Goal: Check status: Check status

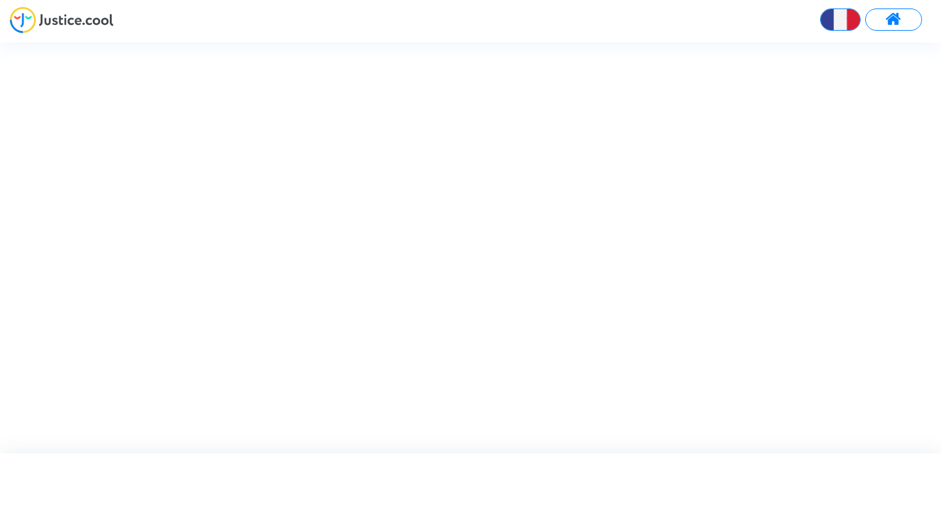
click at [894, 16] on span at bounding box center [893, 19] width 16 height 17
type input "arafat.trabelsi@tunisair.com.tn"
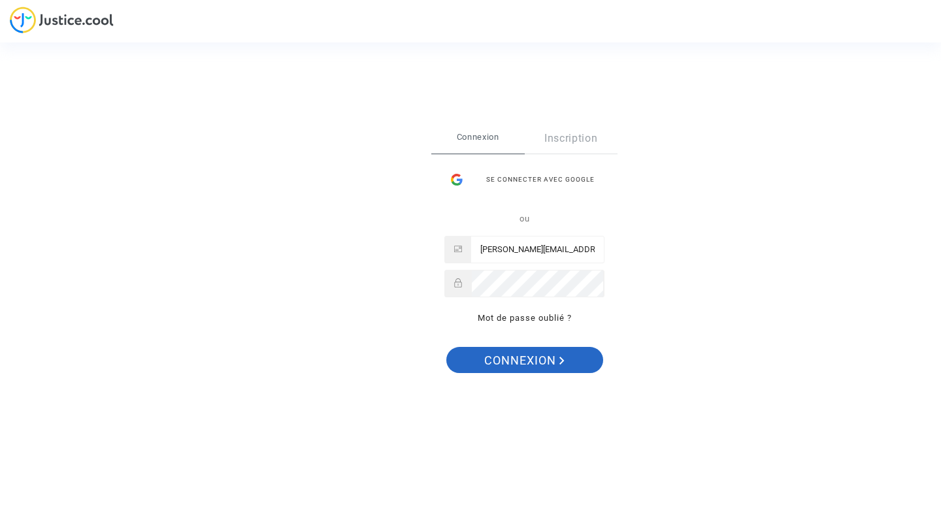
click at [529, 357] on span "Connexion" at bounding box center [524, 360] width 80 height 27
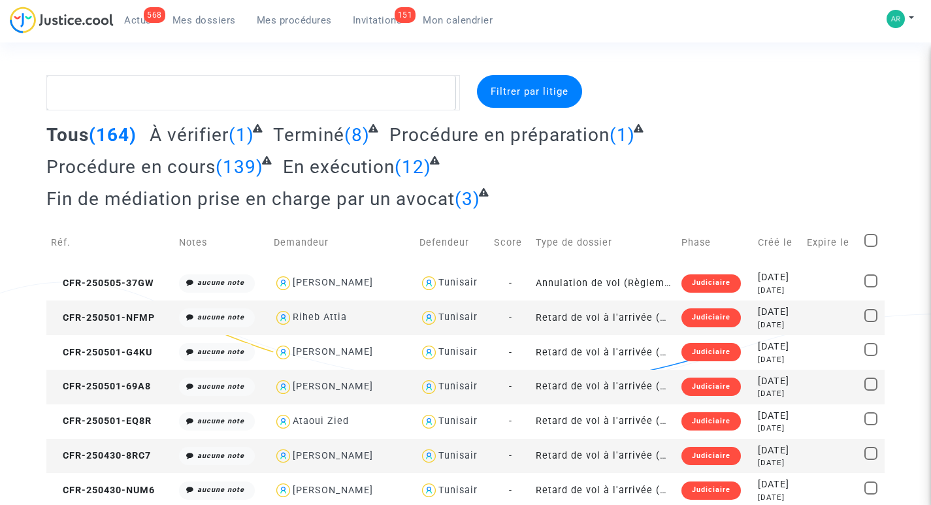
click at [201, 20] on span "Mes dossiers" at bounding box center [203, 20] width 63 height 12
click at [140, 17] on span "Actus" at bounding box center [137, 20] width 27 height 12
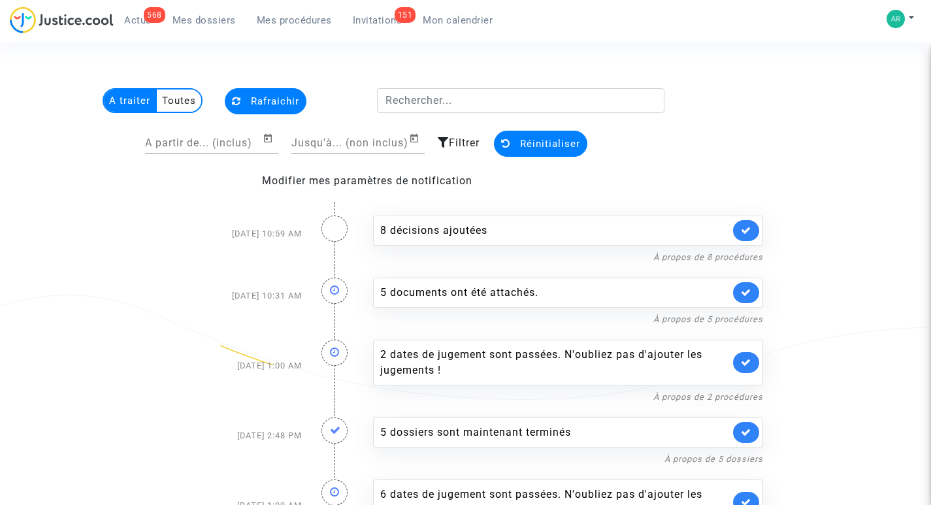
click at [369, 19] on span "Invitations" at bounding box center [378, 20] width 50 height 12
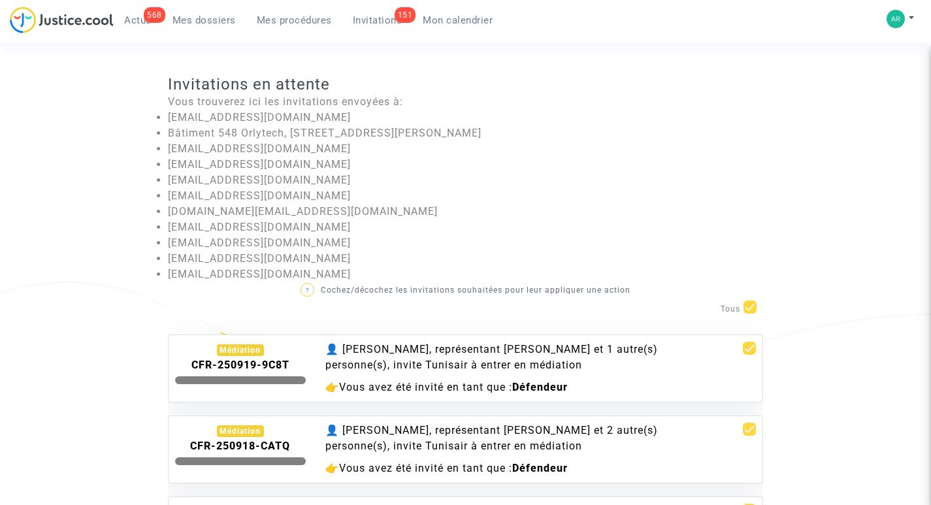
scroll to position [131, 0]
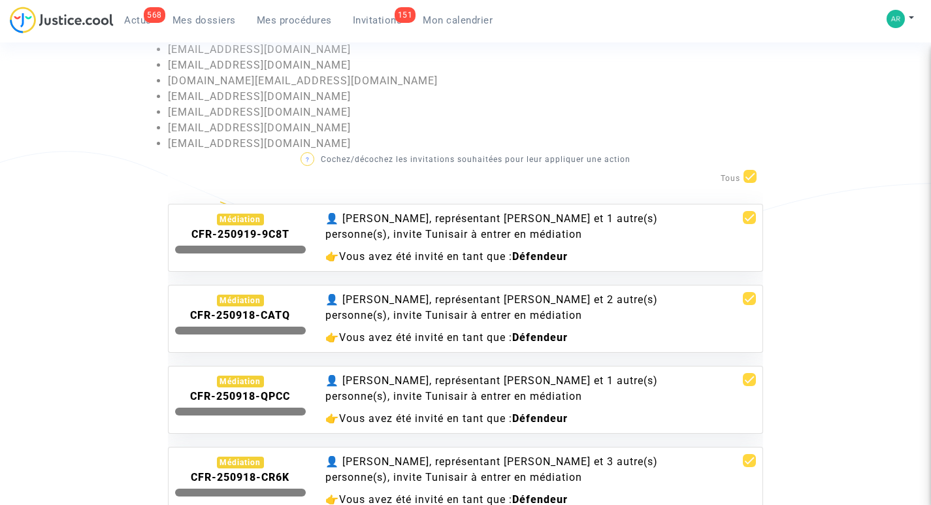
click at [233, 303] on div "Médiation" at bounding box center [241, 301] width 48 height 12
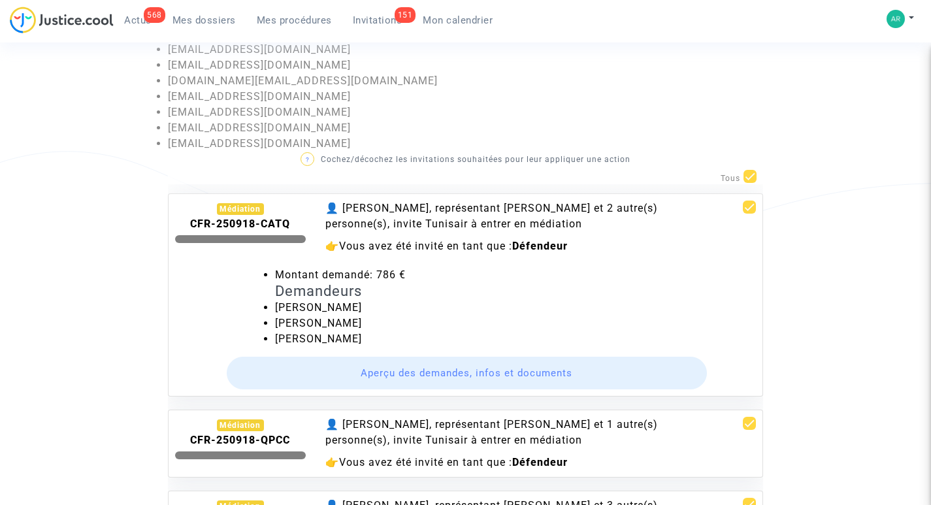
scroll to position [0, 0]
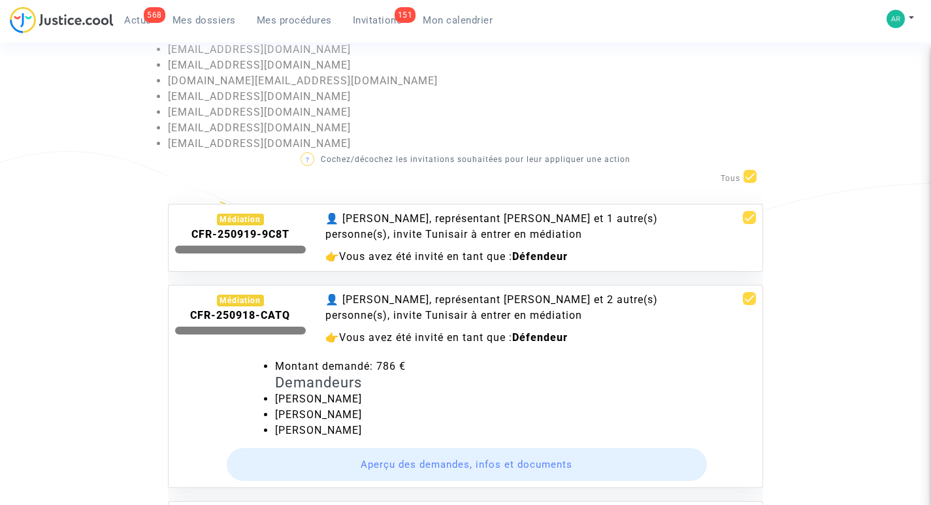
click at [748, 174] on span at bounding box center [750, 176] width 13 height 13
click at [749, 183] on input "checkbox" at bounding box center [749, 183] width 1 height 1
checkbox input "false"
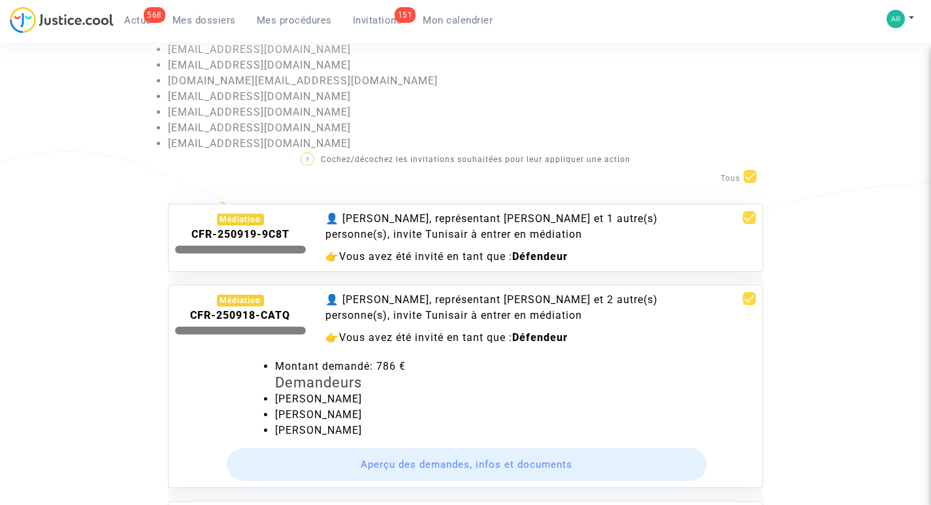
checkbox input "false"
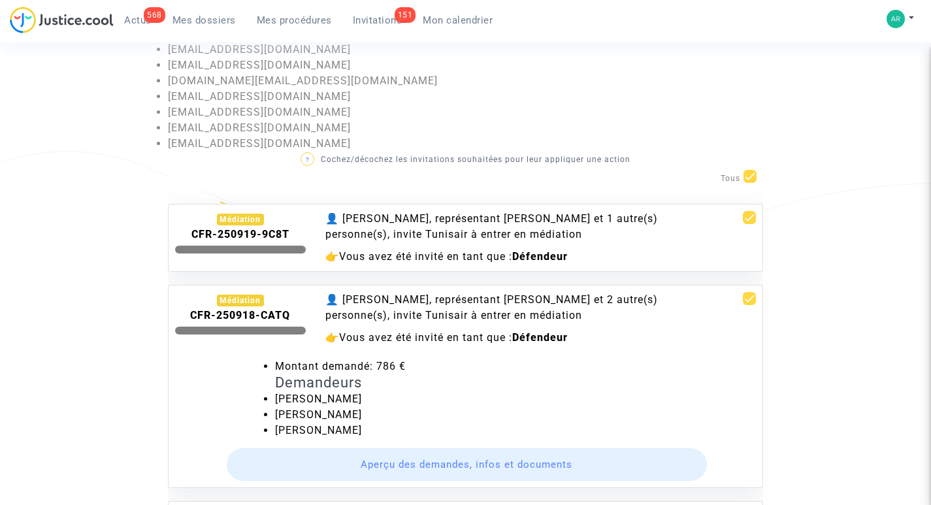
checkbox input "false"
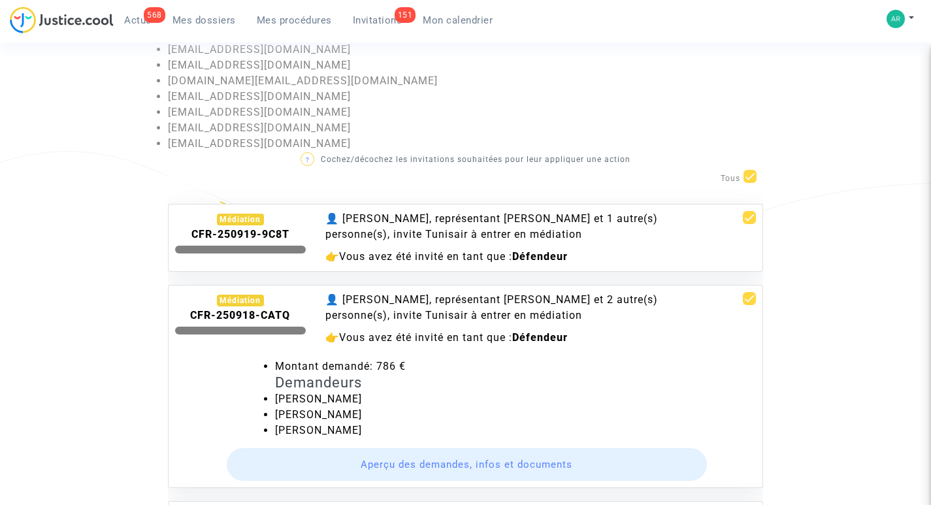
checkbox input "false"
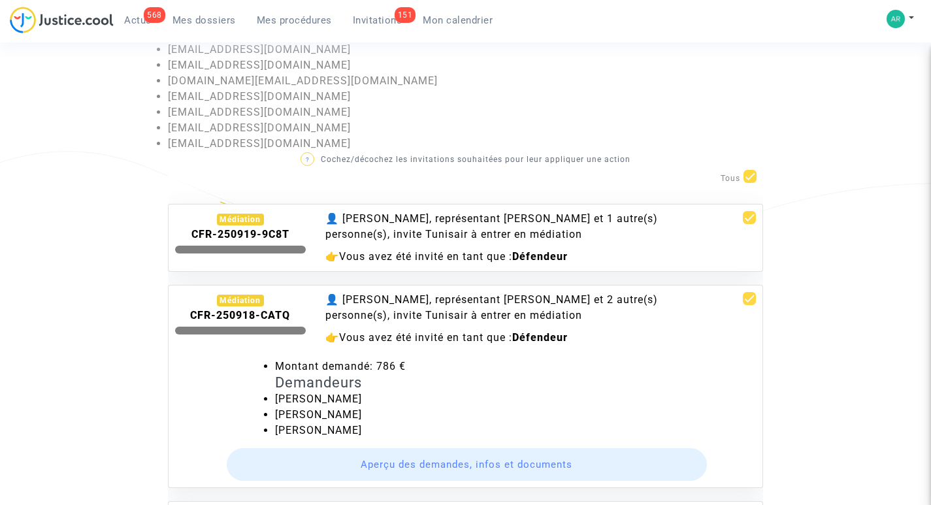
checkbox input "false"
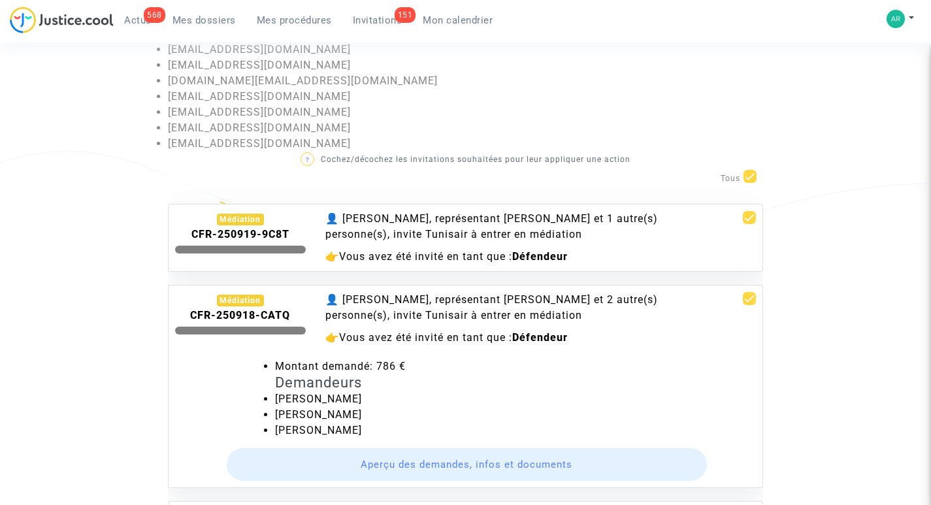
checkbox input "false"
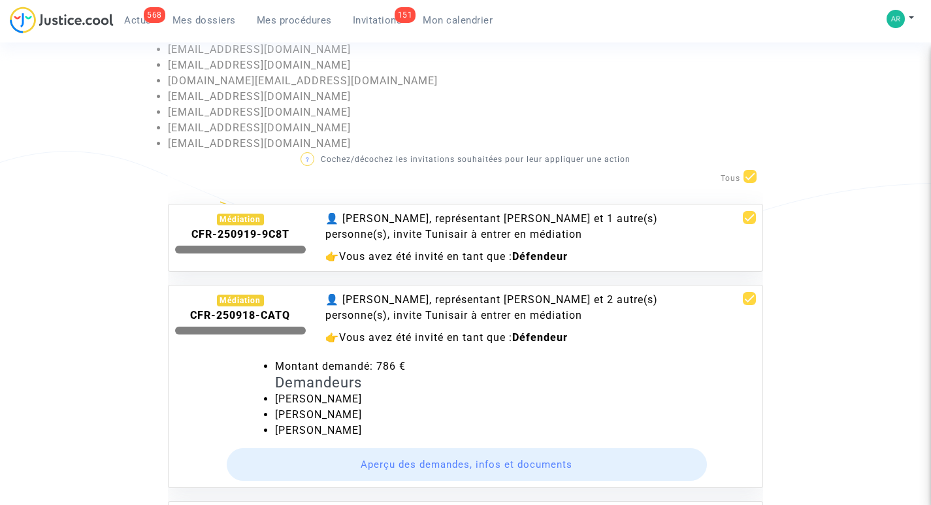
checkbox input "false"
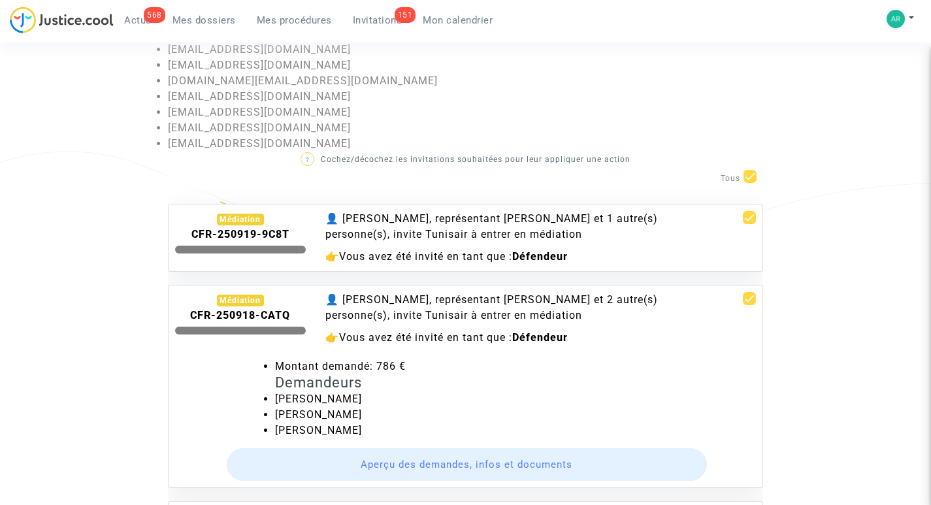
checkbox input "false"
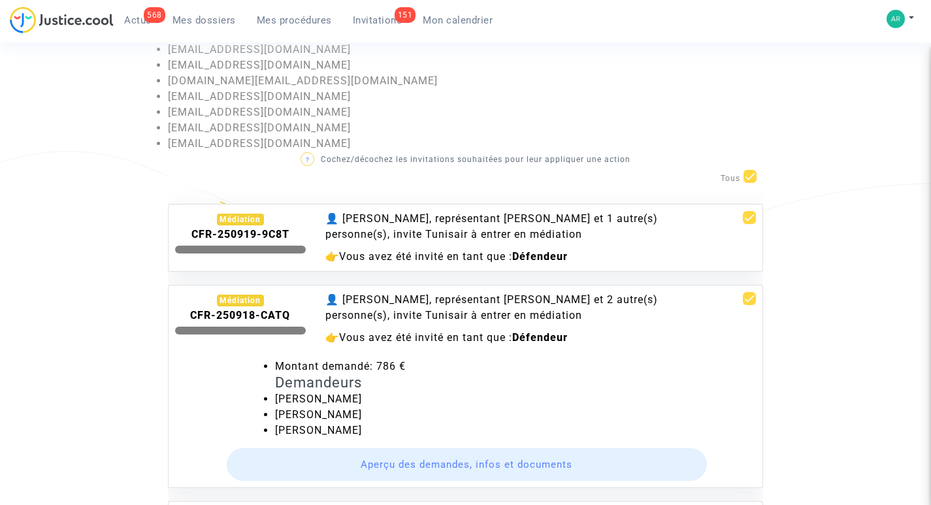
checkbox input "false"
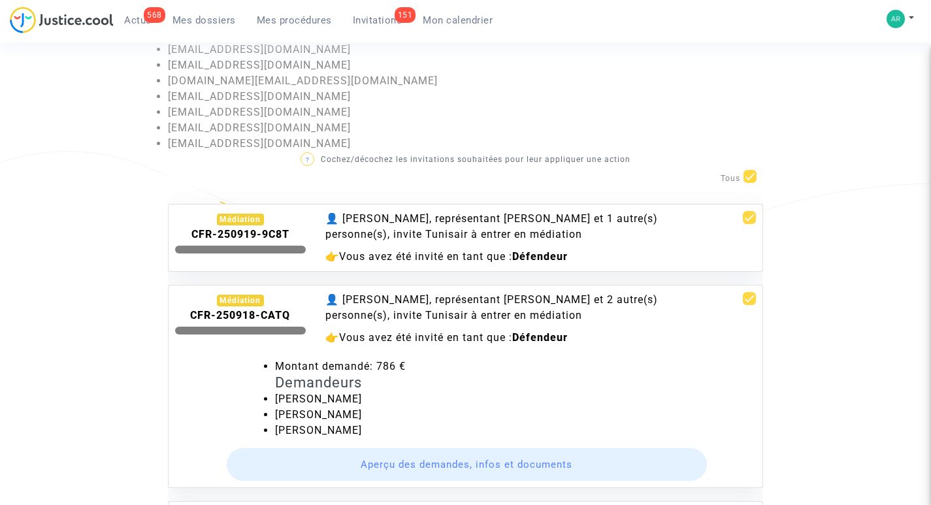
checkbox input "false"
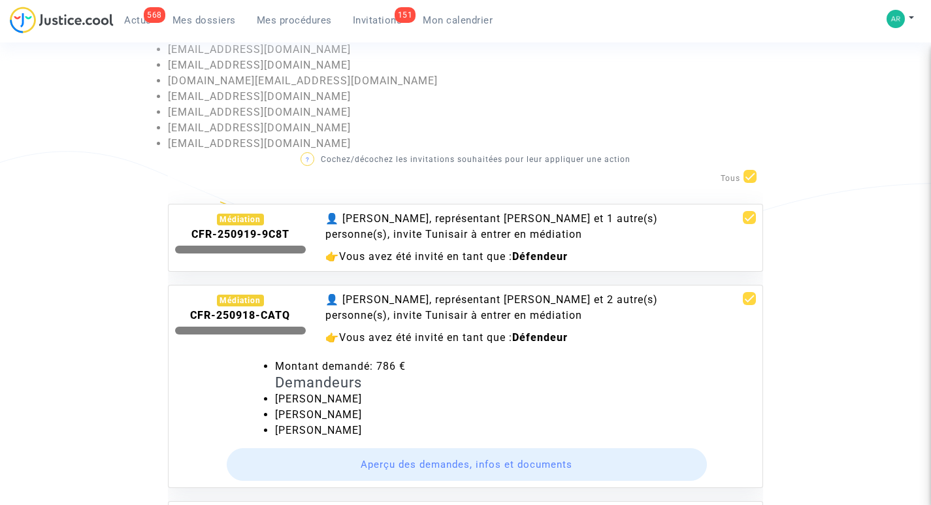
checkbox input "false"
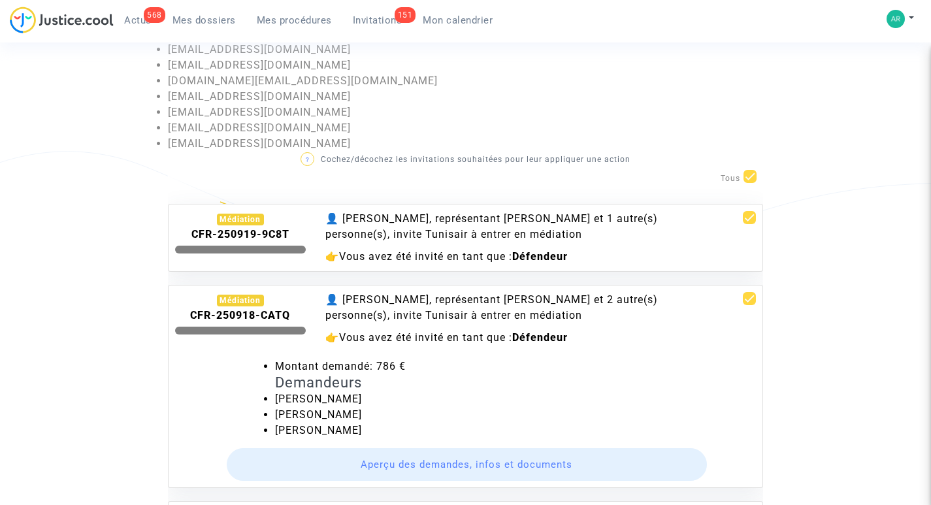
checkbox input "false"
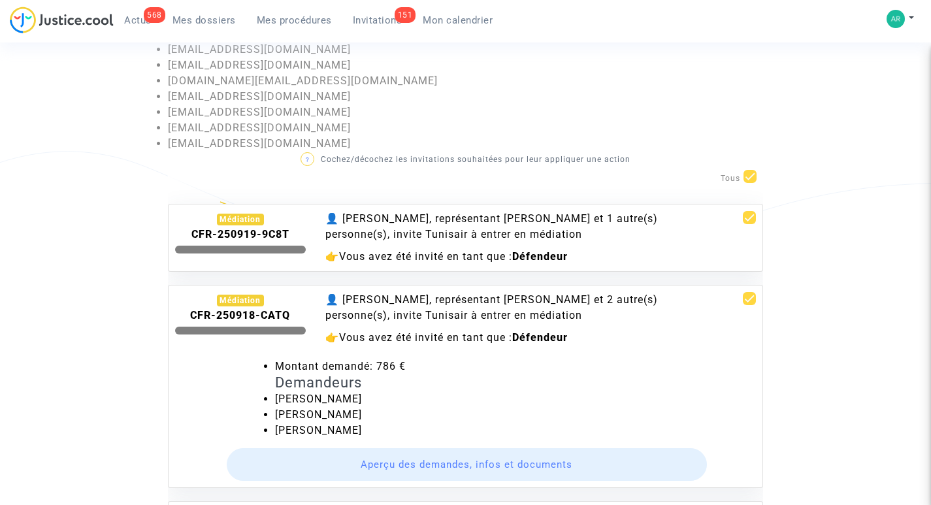
checkbox input "false"
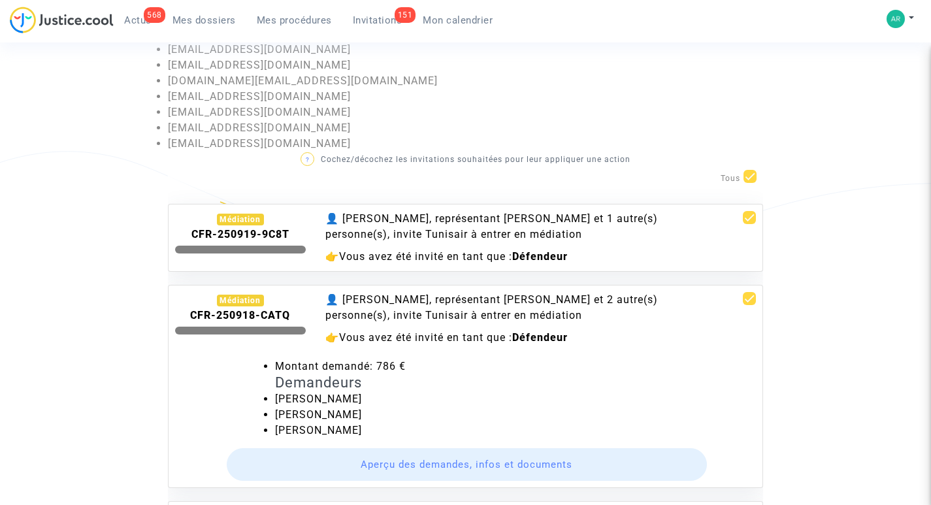
checkbox input "false"
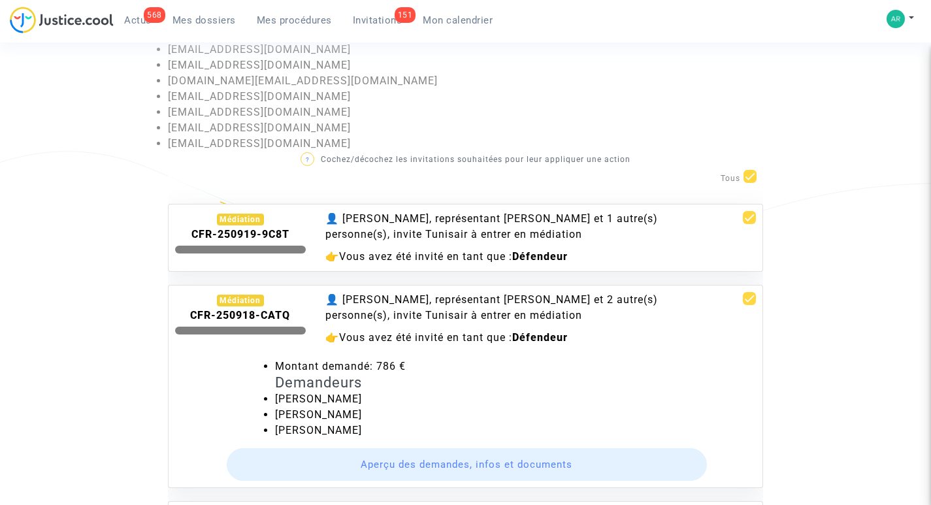
checkbox input "false"
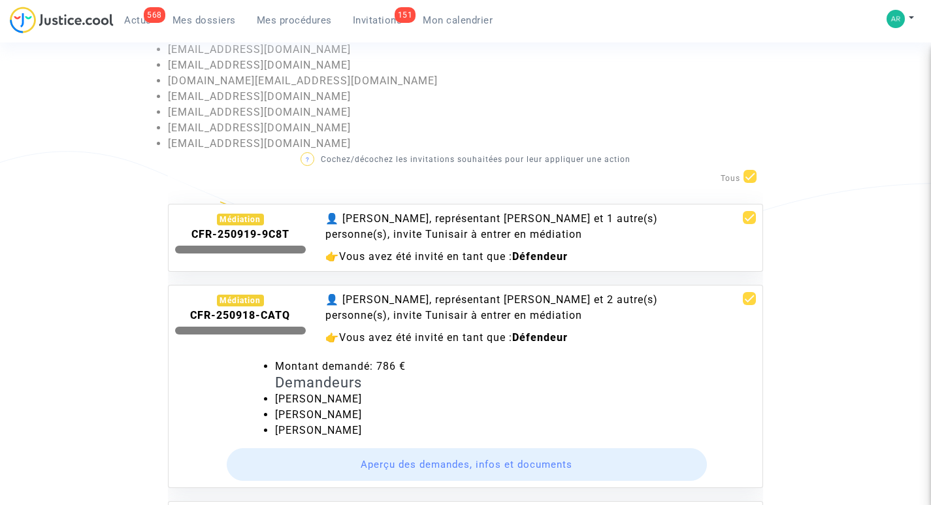
checkbox input "false"
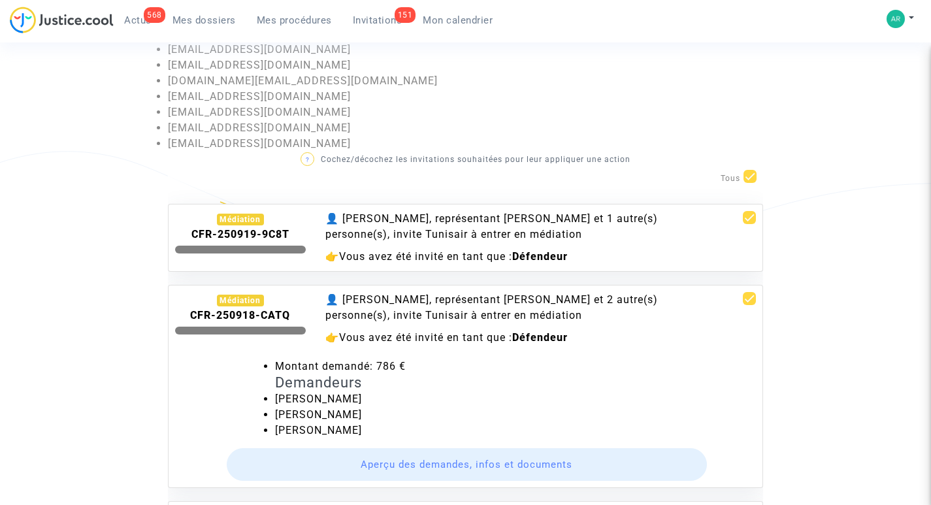
checkbox input "false"
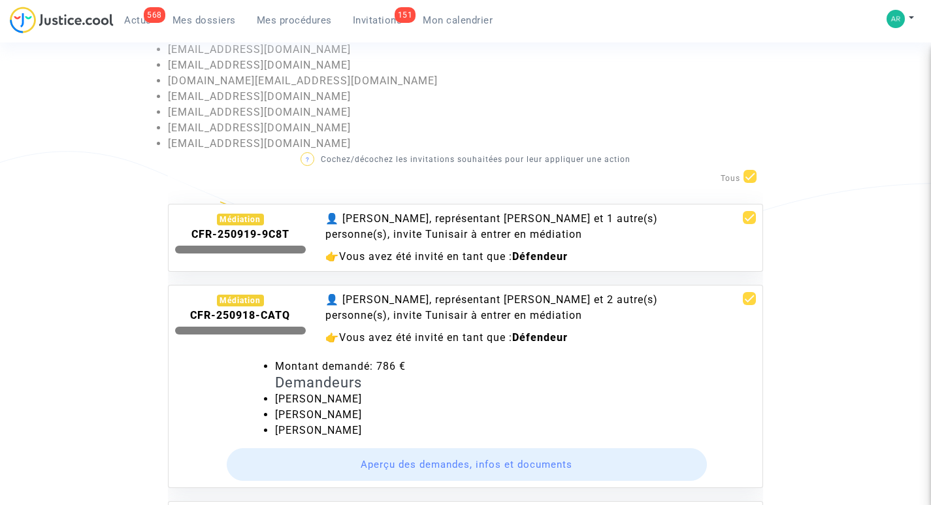
checkbox input "false"
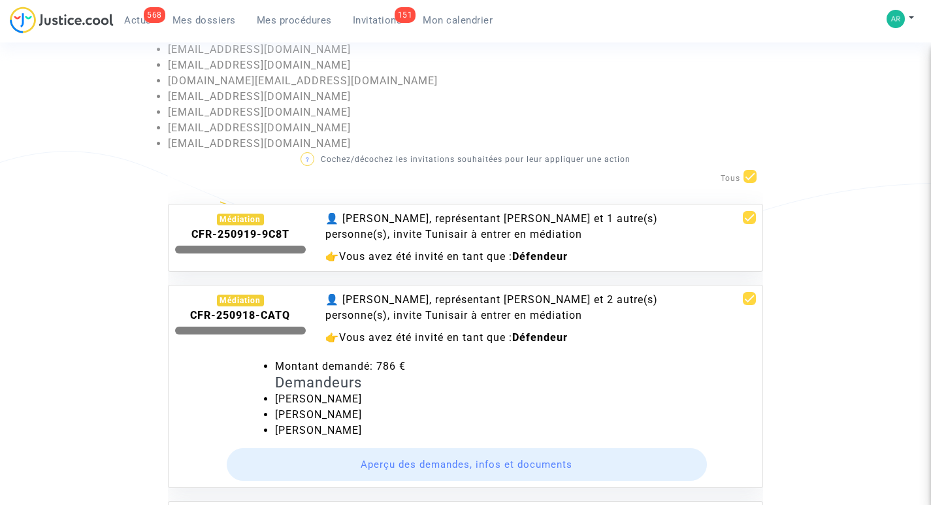
checkbox input "false"
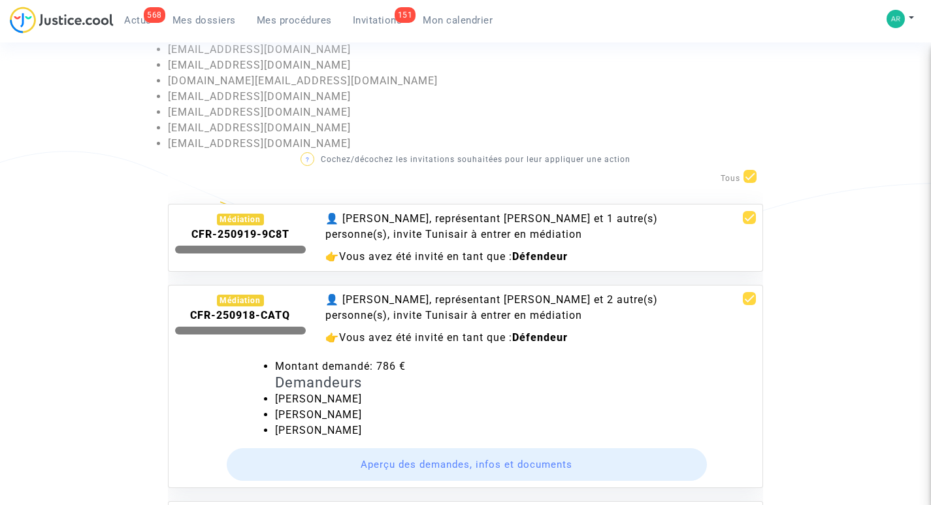
checkbox input "false"
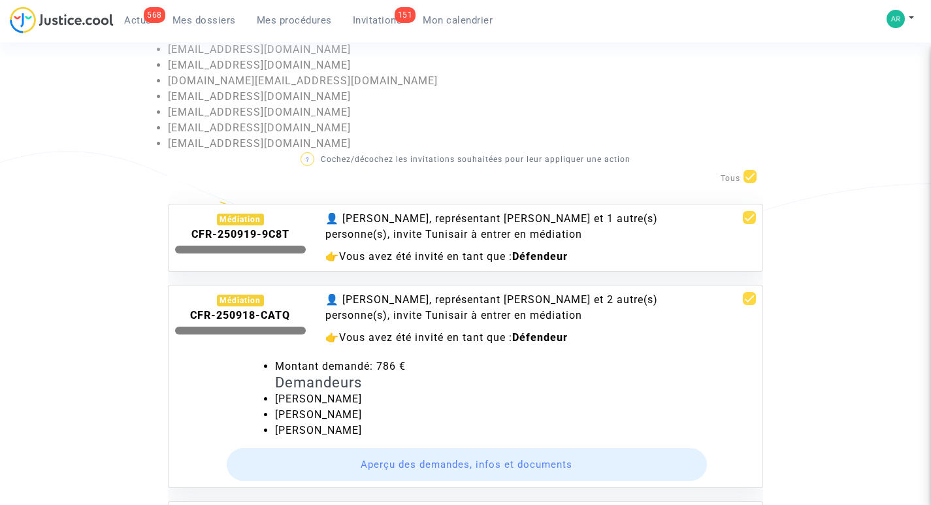
checkbox input "false"
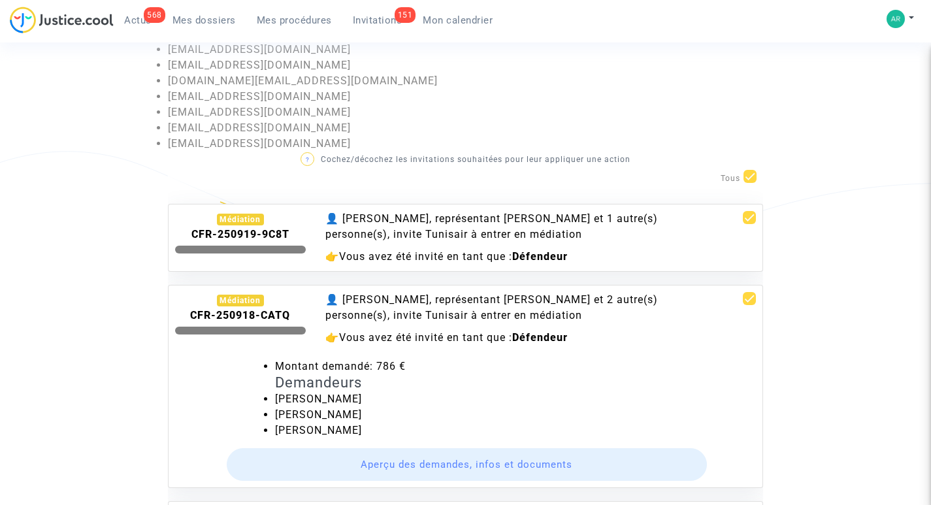
checkbox input "false"
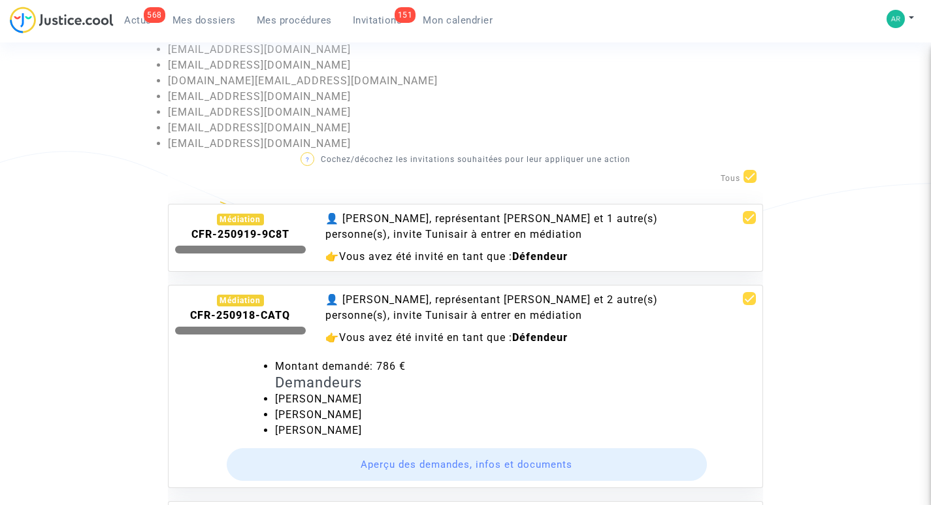
checkbox input "false"
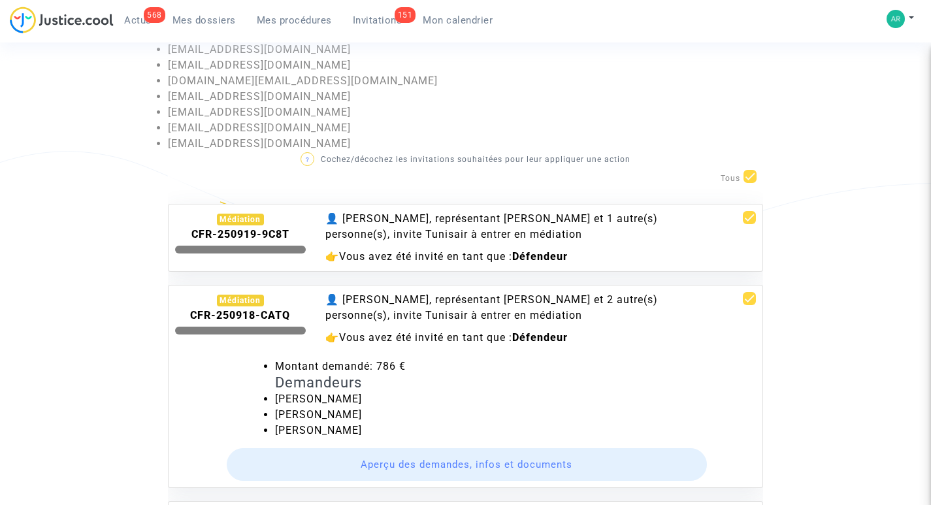
checkbox input "false"
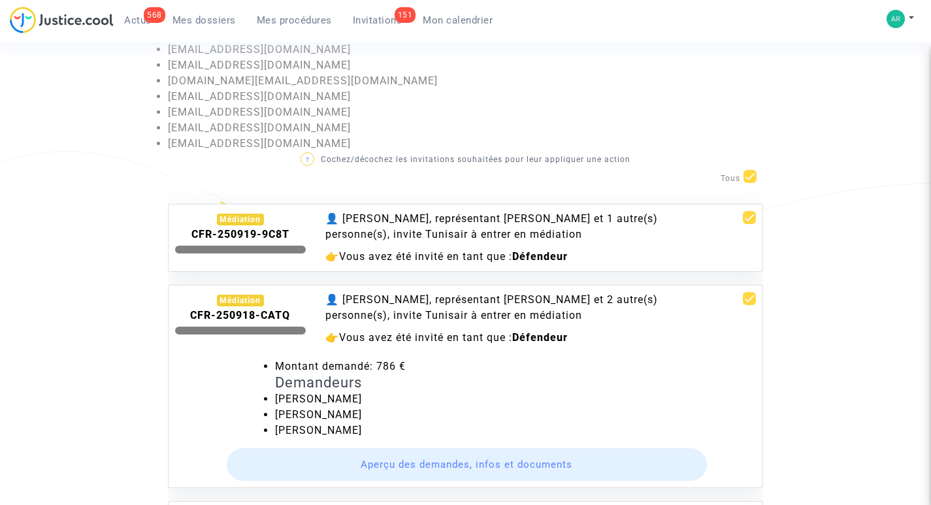
checkbox input "false"
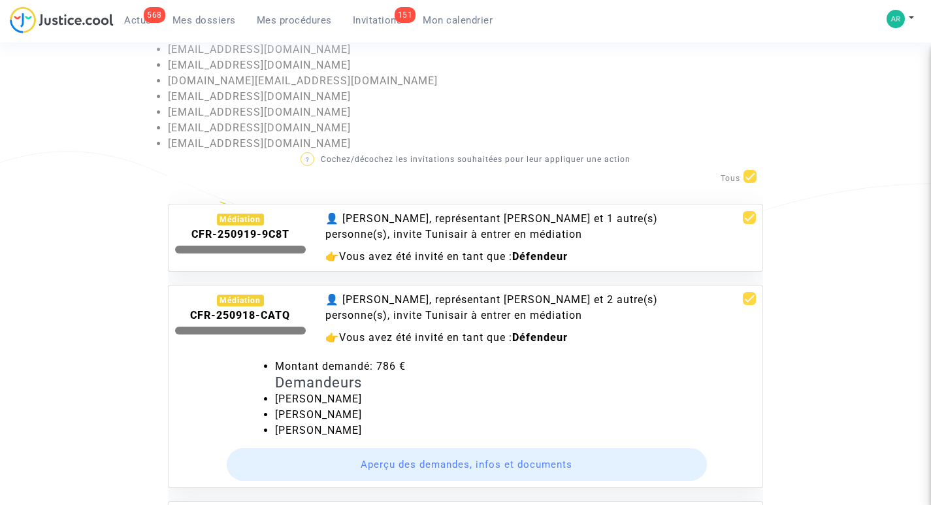
checkbox input "false"
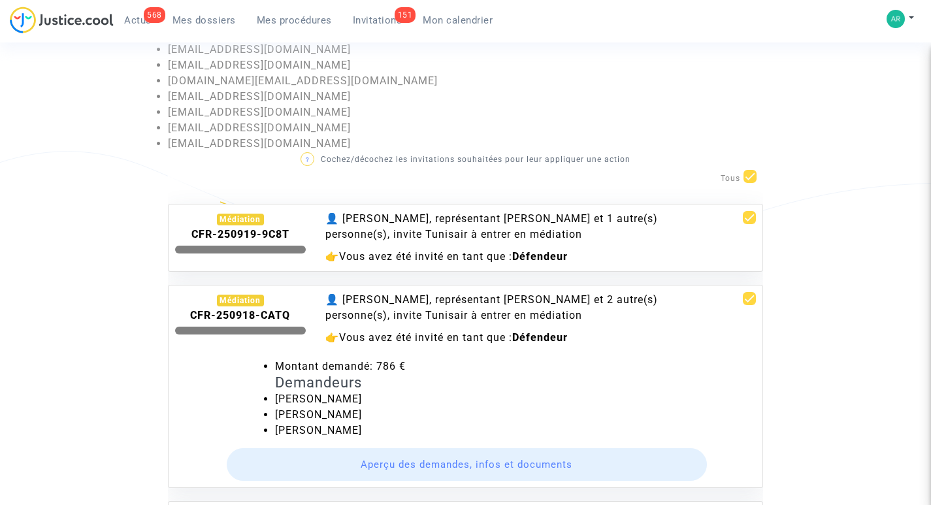
checkbox input "false"
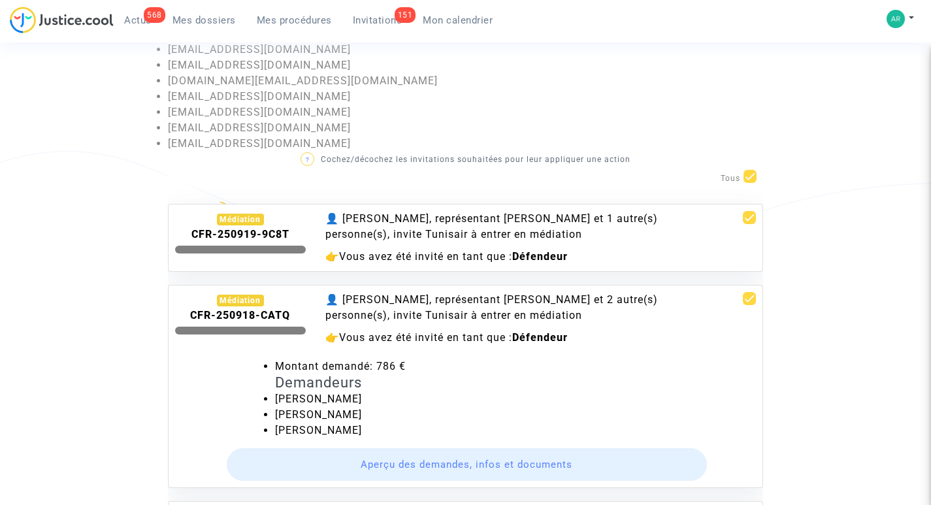
checkbox input "false"
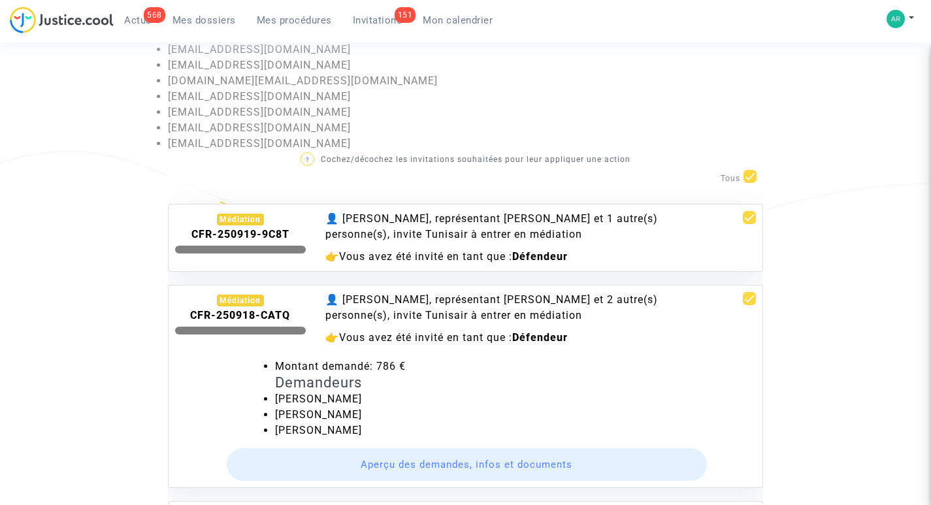
checkbox input "false"
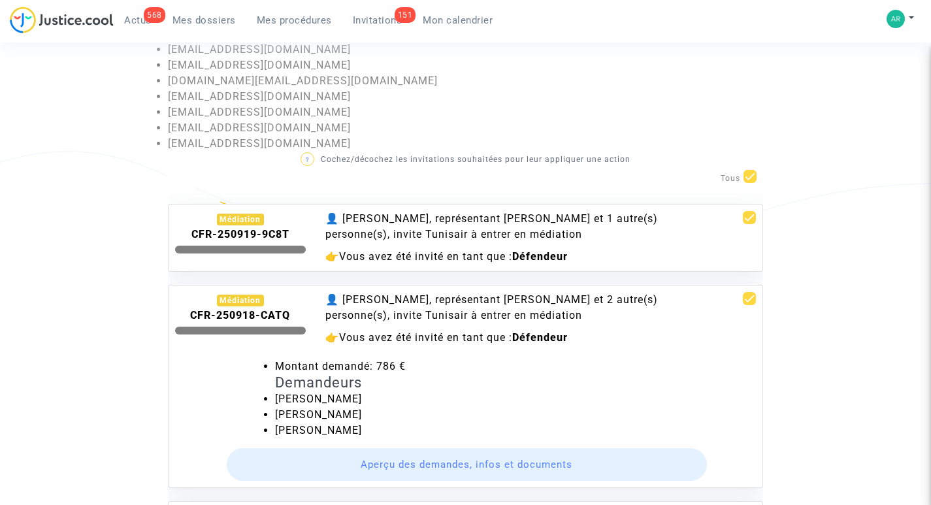
checkbox input "false"
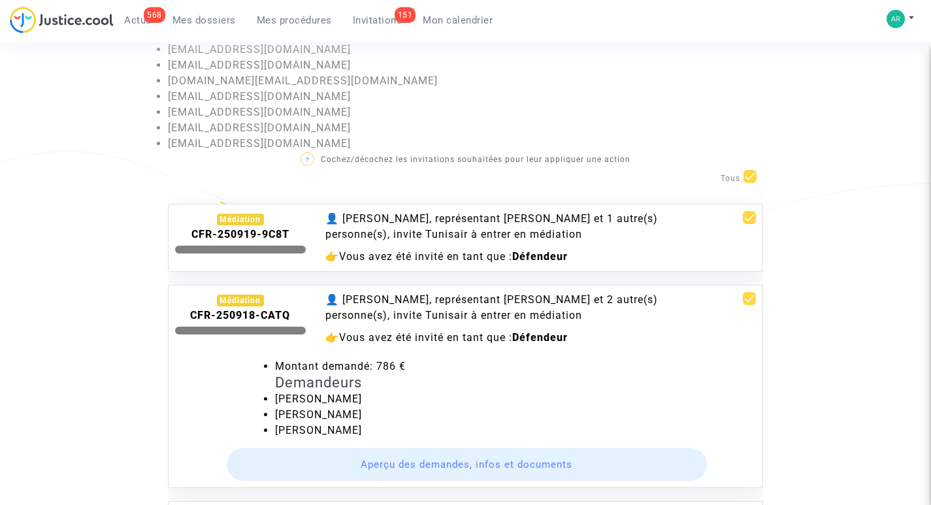
checkbox input "false"
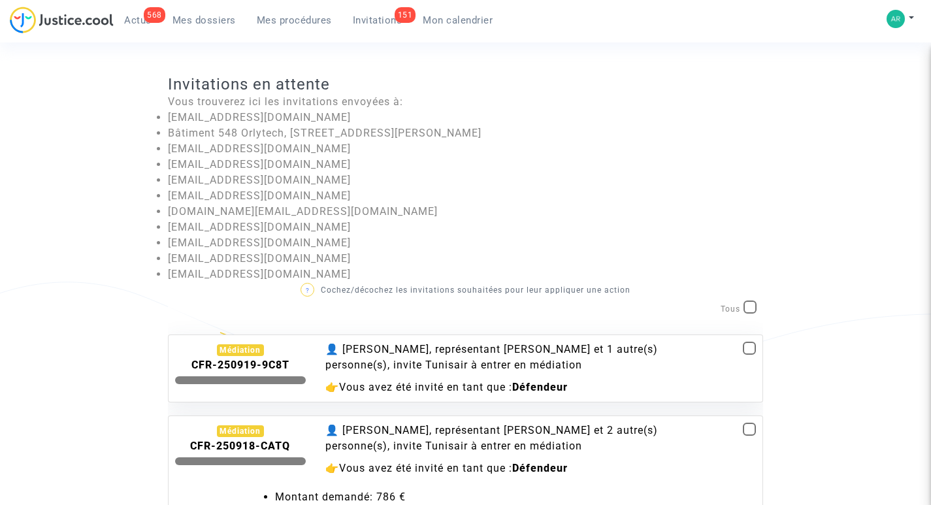
click at [136, 21] on span "Actus" at bounding box center [137, 20] width 27 height 12
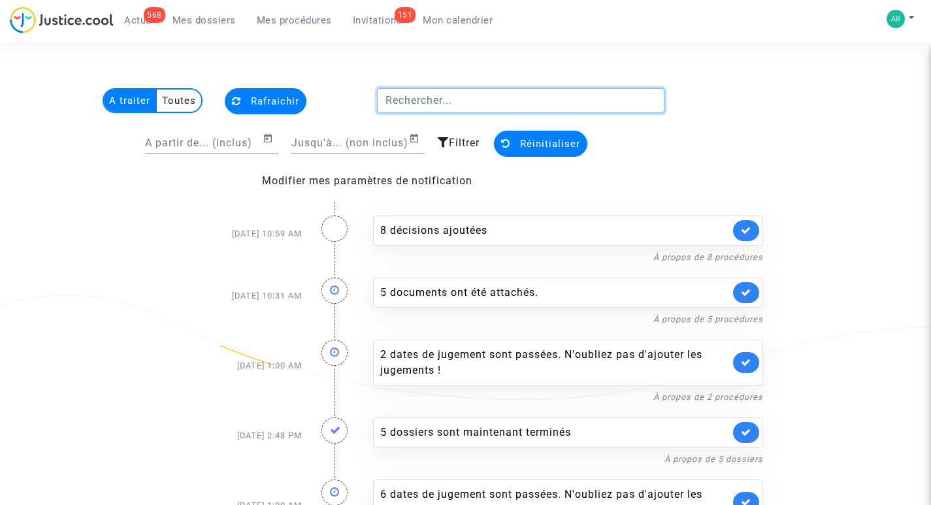
paste input "CFR-250825-NHHU"
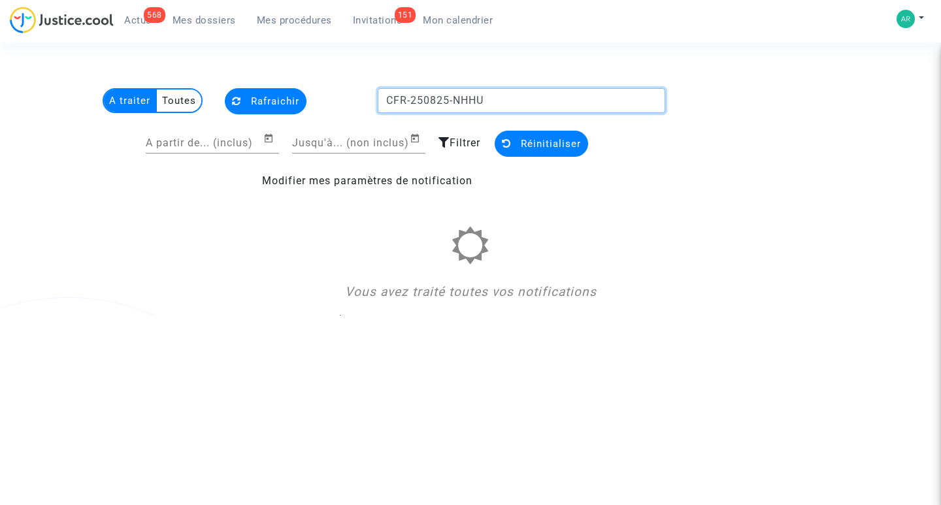
type input "CFR-250825-NHHU"
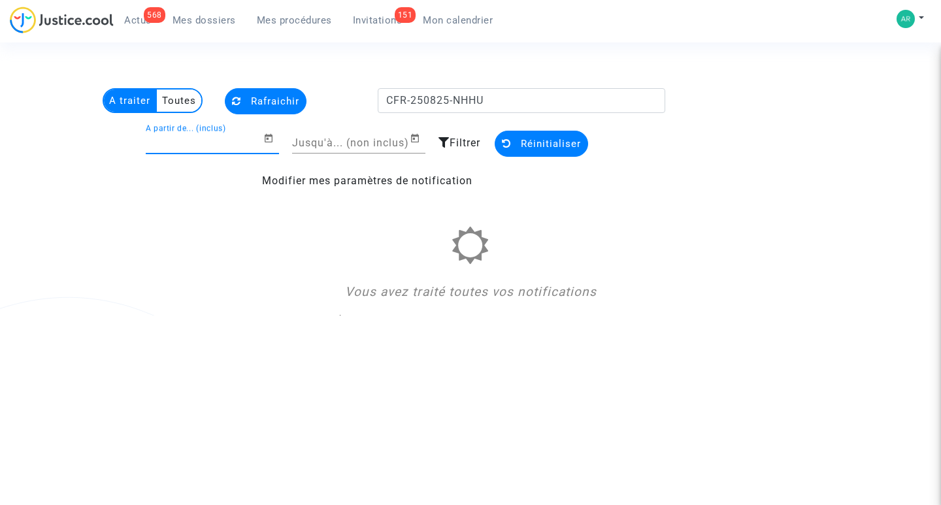
click at [202, 141] on input "A partir de... (inclus)" at bounding box center [205, 143] width 118 height 12
click at [514, 140] on button "Réinitialiser" at bounding box center [541, 144] width 93 height 26
click at [268, 138] on icon "Open calendar" at bounding box center [269, 138] width 8 height 8
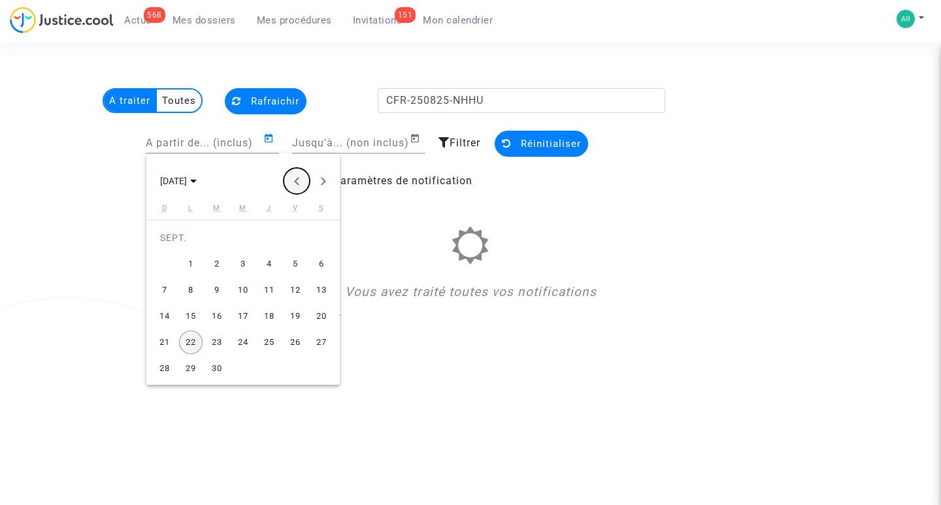
click at [300, 180] on button "Previous month" at bounding box center [297, 181] width 26 height 26
click at [294, 181] on button "Previous month" at bounding box center [297, 181] width 26 height 26
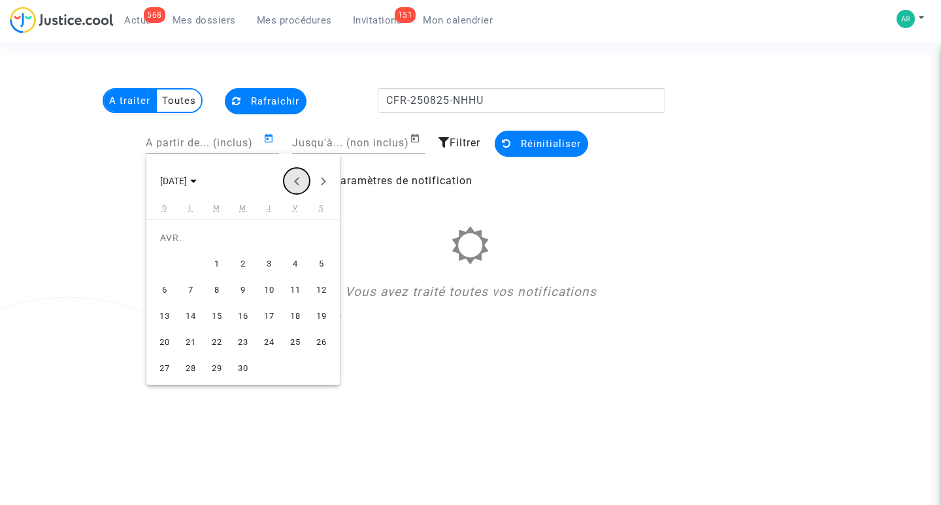
click at [294, 181] on button "Previous month" at bounding box center [297, 181] width 26 height 26
click at [352, 141] on div at bounding box center [470, 252] width 941 height 505
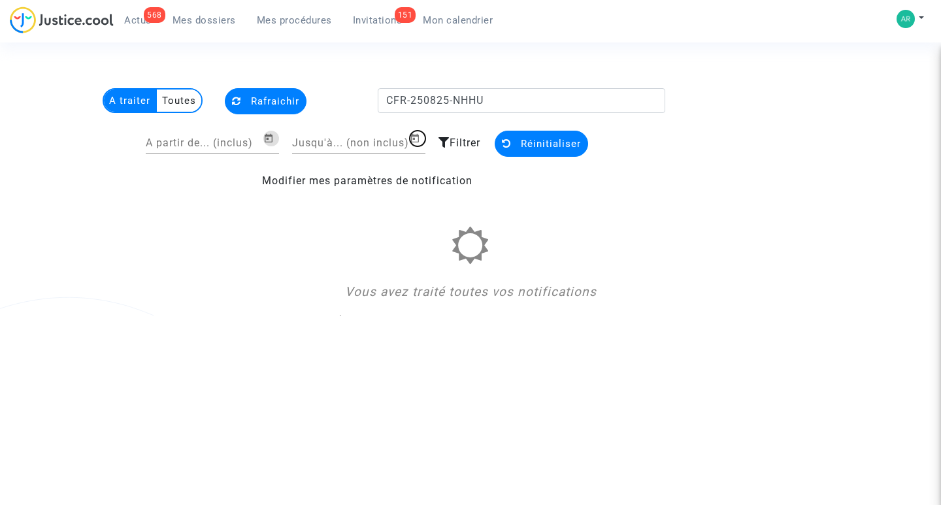
click at [417, 137] on icon "Open calendar" at bounding box center [415, 139] width 10 height 16
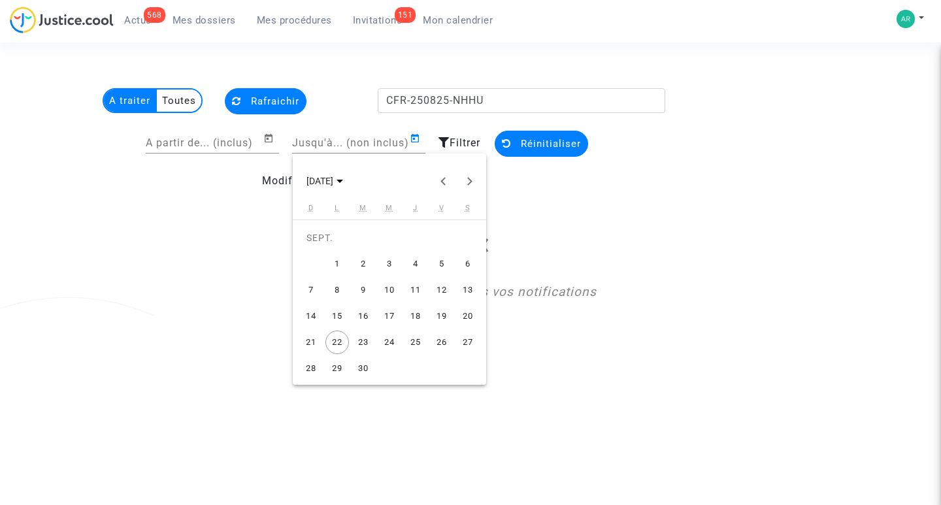
click at [337, 342] on div "22" at bounding box center [337, 343] width 24 height 24
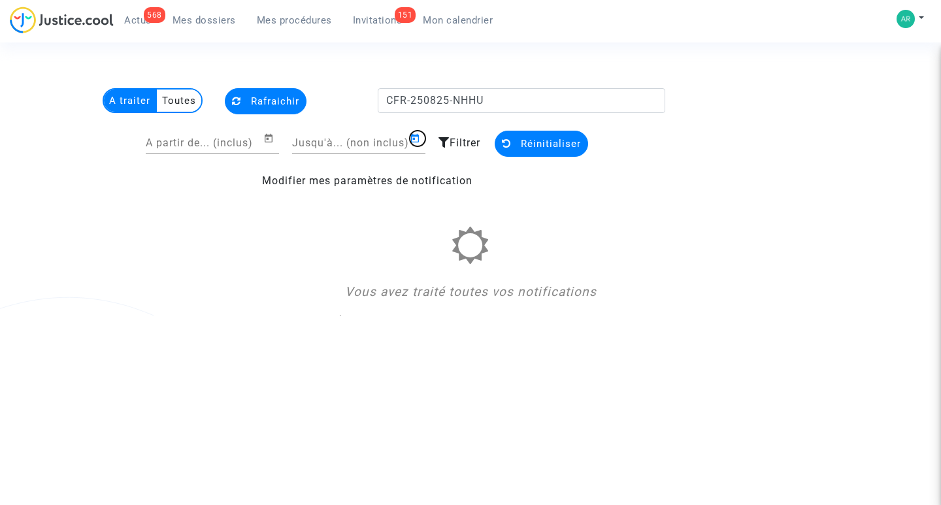
type input "[DATE]"
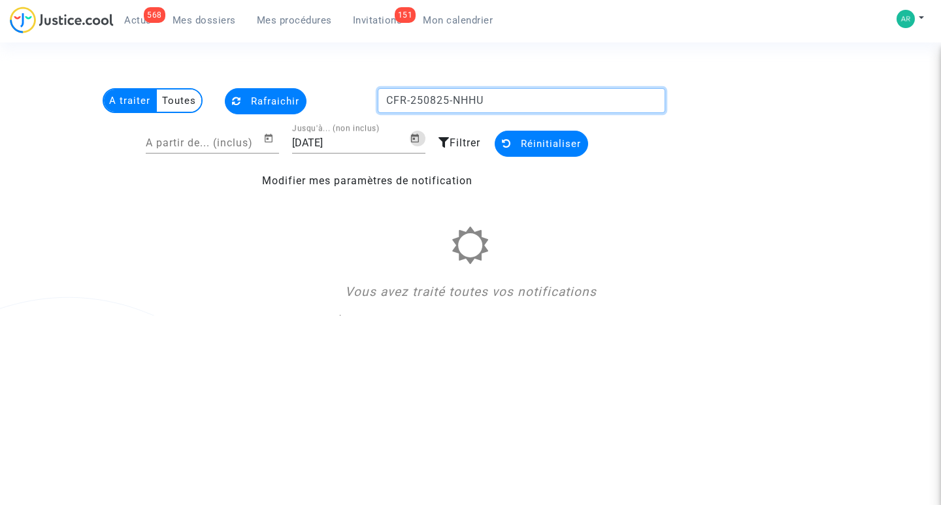
click at [506, 101] on input "CFR-250825-NHHU" at bounding box center [522, 100] width 288 height 25
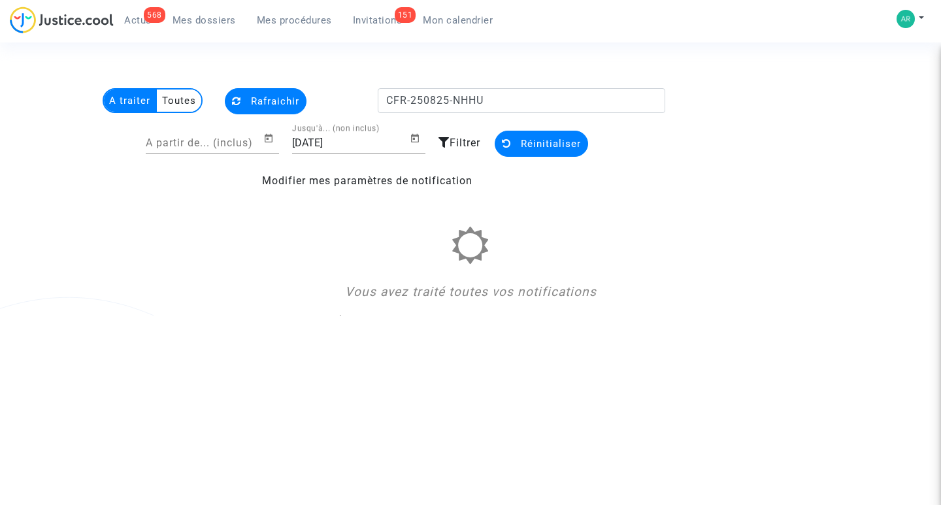
click at [245, 100] on button "Rafraichir" at bounding box center [266, 101] width 82 height 26
